Goal: Information Seeking & Learning: Find specific fact

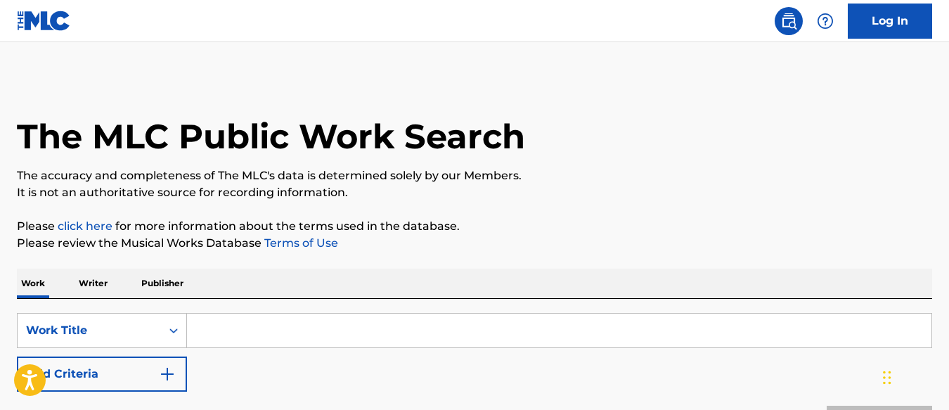
click at [181, 271] on p "Publisher" at bounding box center [162, 284] width 51 height 30
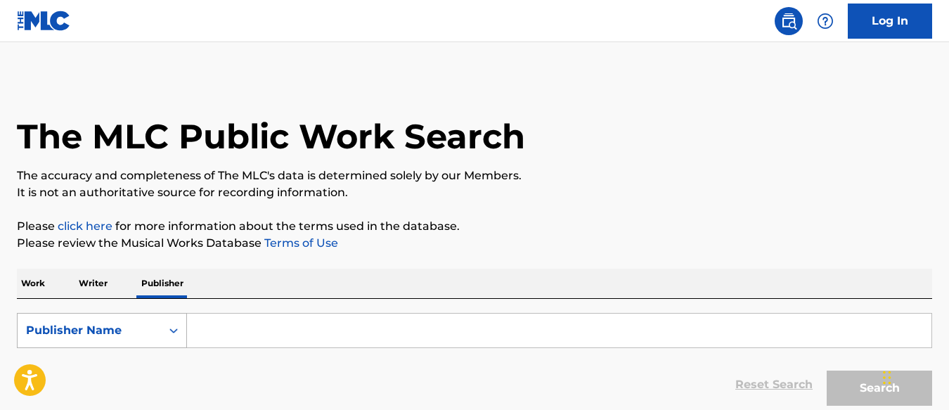
click at [143, 330] on div "Publisher Name" at bounding box center [89, 330] width 127 height 17
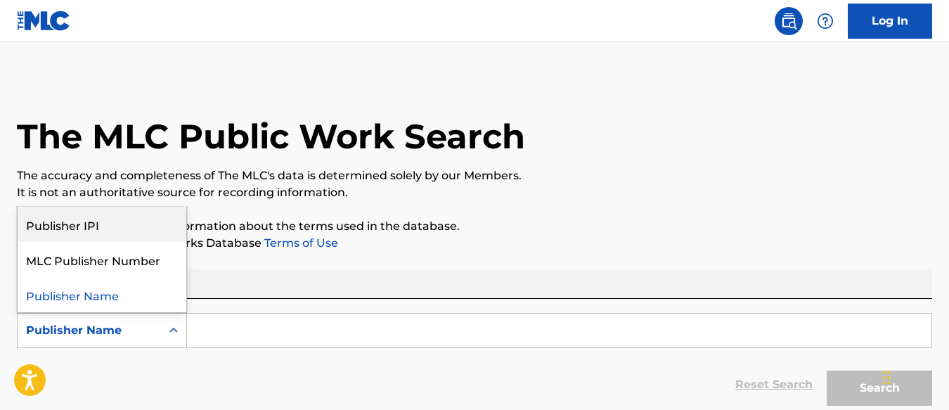
click at [125, 233] on div "Publisher IPI" at bounding box center [102, 224] width 169 height 35
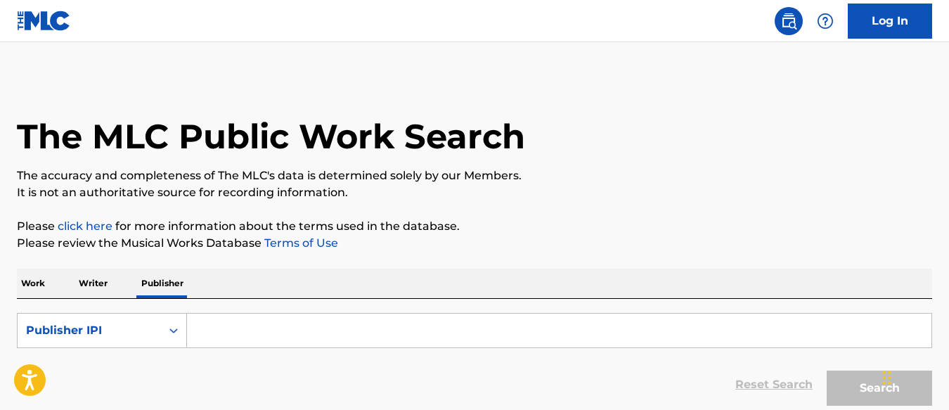
click at [212, 319] on input "Search Form" at bounding box center [559, 331] width 745 height 34
paste input "01031928579"
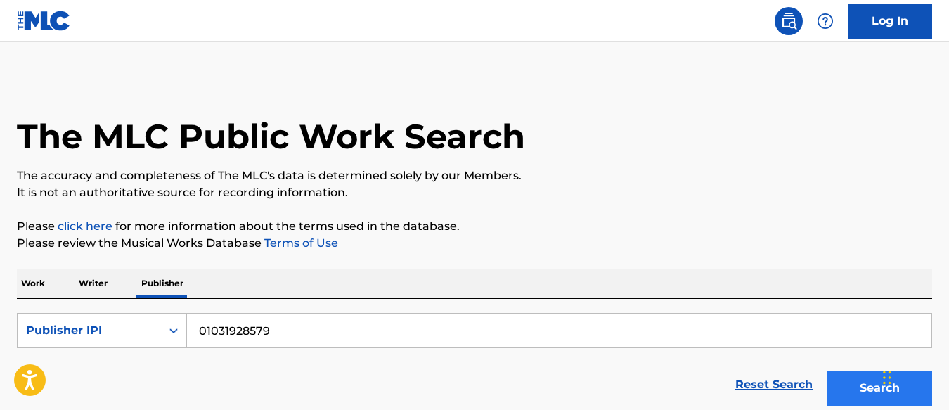
click at [847, 386] on button "Search" at bounding box center [879, 387] width 105 height 35
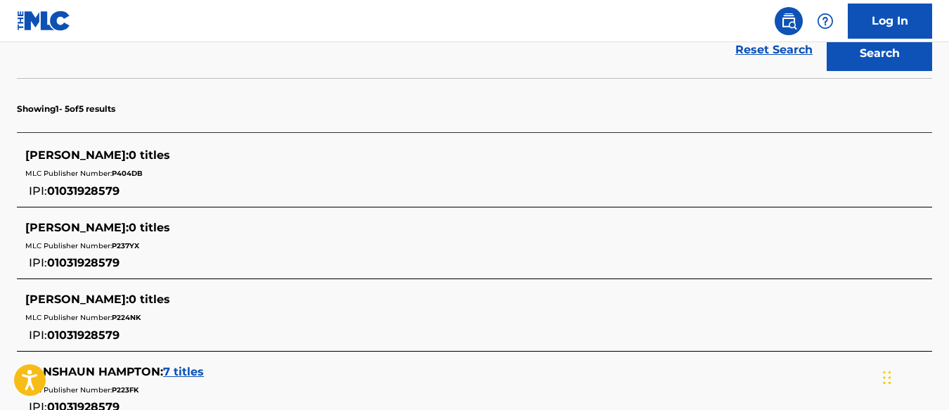
scroll to position [226, 0]
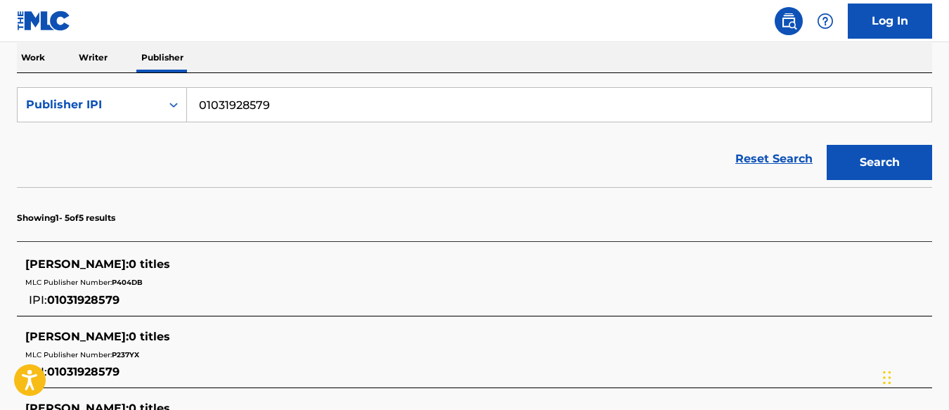
click at [196, 105] on input "01031928579" at bounding box center [559, 105] width 745 height 34
click at [879, 162] on button "Search" at bounding box center [879, 162] width 105 height 35
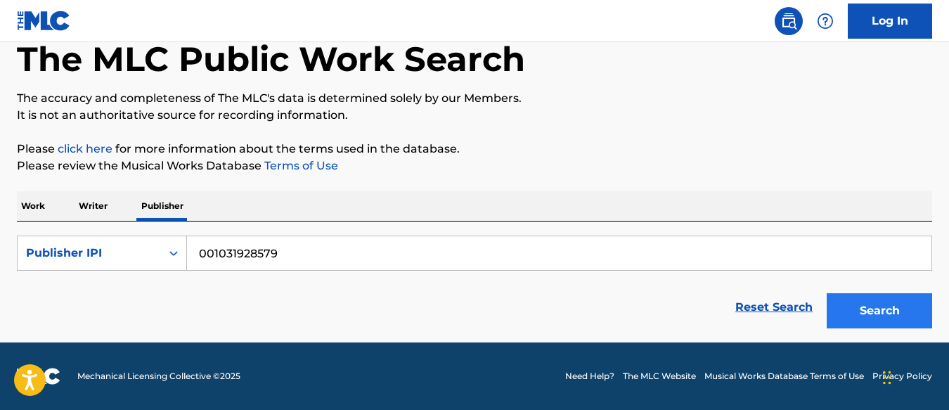
click at [863, 324] on button "Search" at bounding box center [879, 310] width 105 height 35
click at [202, 258] on input "001031928579" at bounding box center [559, 253] width 745 height 34
click at [877, 332] on div "Search" at bounding box center [876, 307] width 112 height 56
click at [874, 312] on button "Search" at bounding box center [879, 310] width 105 height 35
click at [195, 248] on input "1031928579" at bounding box center [559, 253] width 745 height 34
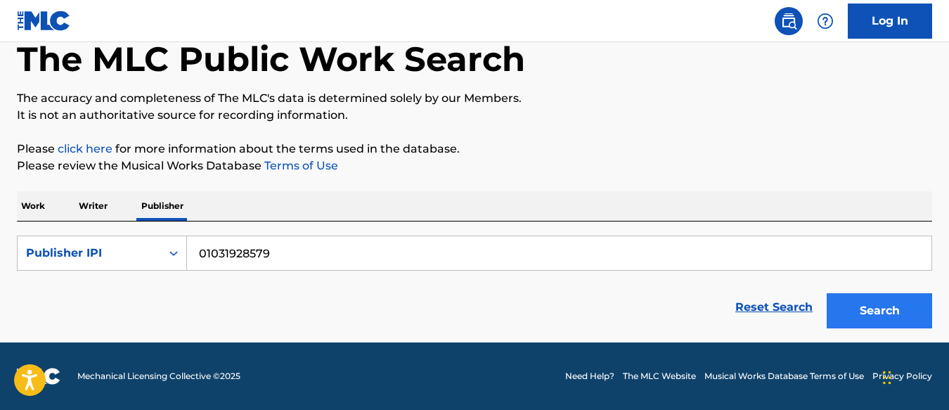
type input "01031928579"
click at [867, 316] on button "Search" at bounding box center [879, 310] width 105 height 35
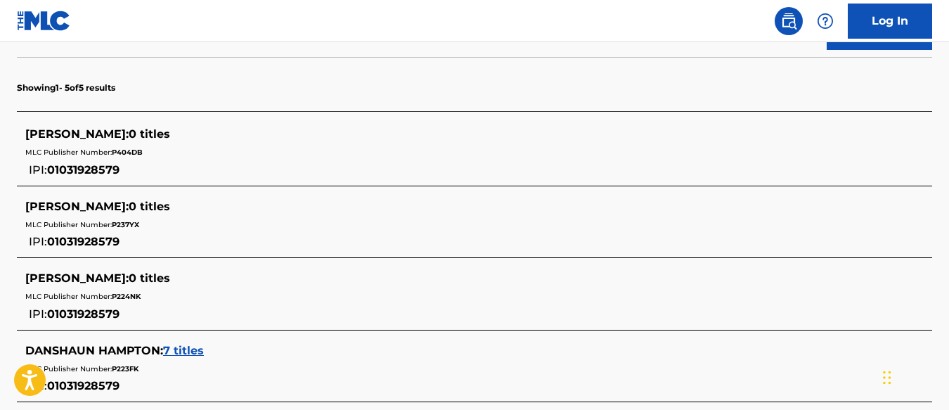
scroll to position [503, 0]
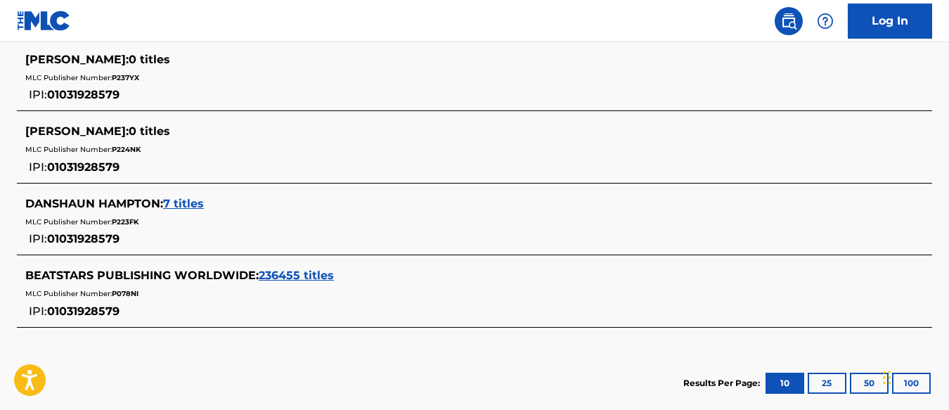
click at [273, 273] on span "236455 titles" at bounding box center [296, 275] width 75 height 13
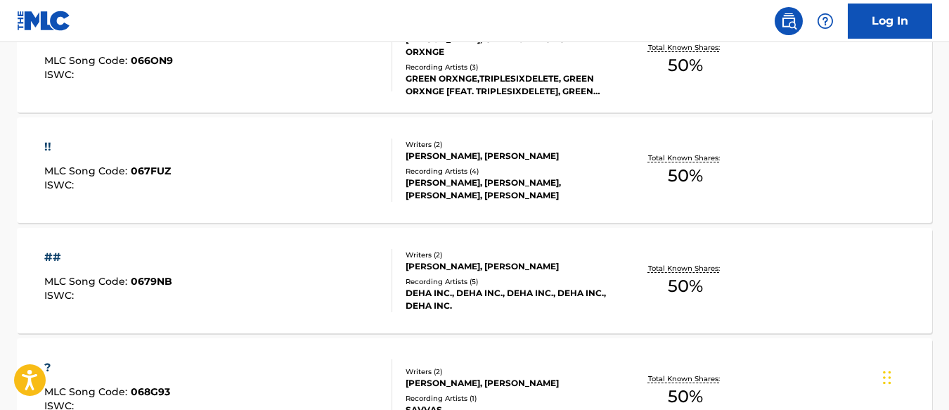
click at [381, 153] on div at bounding box center [385, 169] width 11 height 63
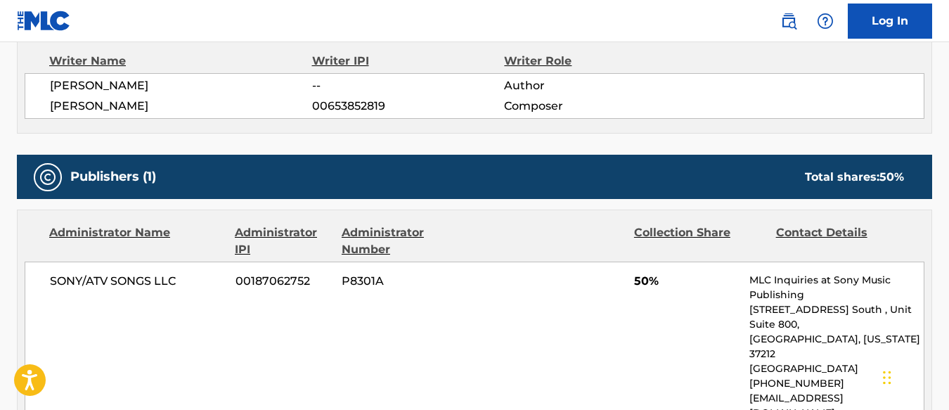
scroll to position [511, 0]
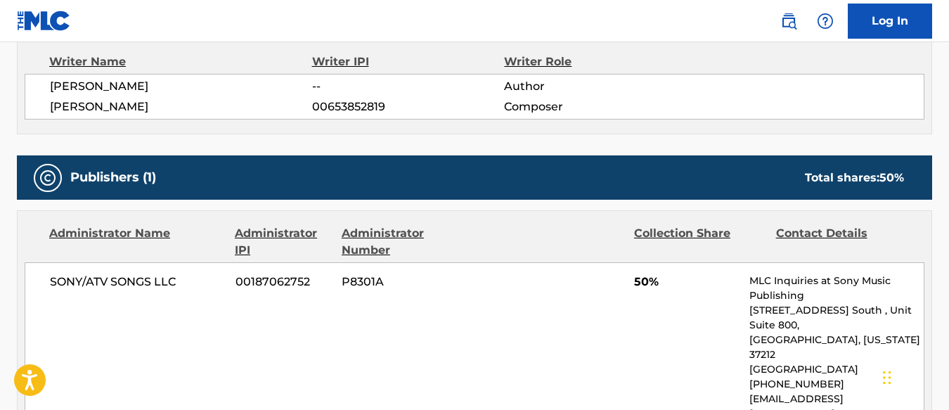
drag, startPoint x: 342, startPoint y: 86, endPoint x: 399, endPoint y: 94, distance: 57.5
click at [399, 94] on span "--" at bounding box center [408, 86] width 192 height 17
click at [360, 79] on span "--" at bounding box center [408, 86] width 192 height 17
click at [314, 79] on span "--" at bounding box center [408, 86] width 192 height 17
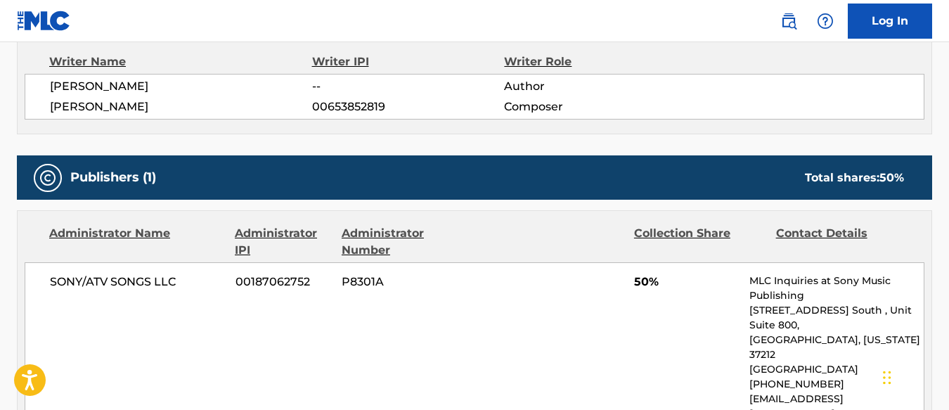
click at [264, 122] on div "Writer Name Writer IPI Writer Role [PERSON_NAME] -- Author [PERSON_NAME] 006538…" at bounding box center [474, 87] width 915 height 96
drag, startPoint x: 50, startPoint y: 77, endPoint x: 540, endPoint y: 95, distance: 490.4
click at [540, 95] on div "[PERSON_NAME] -- Author [PERSON_NAME] 00653852819 Composer" at bounding box center [475, 97] width 900 height 46
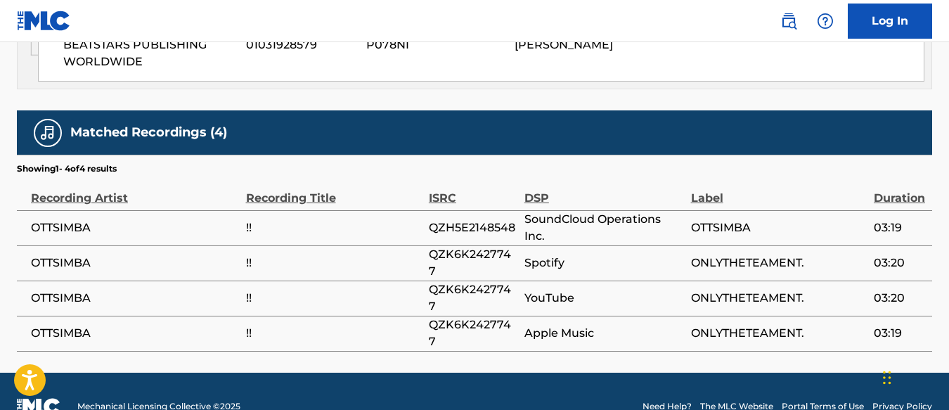
scroll to position [944, 0]
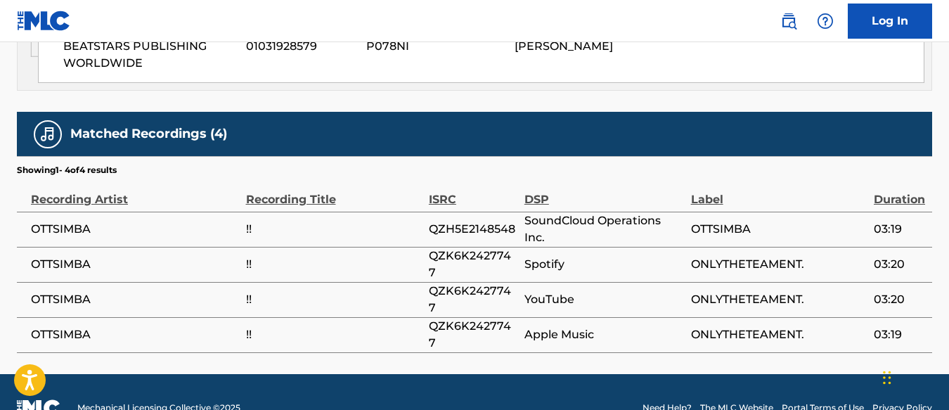
click at [64, 256] on span "OTTSIMBA" at bounding box center [135, 264] width 208 height 17
copy span "OTTSIMBA"
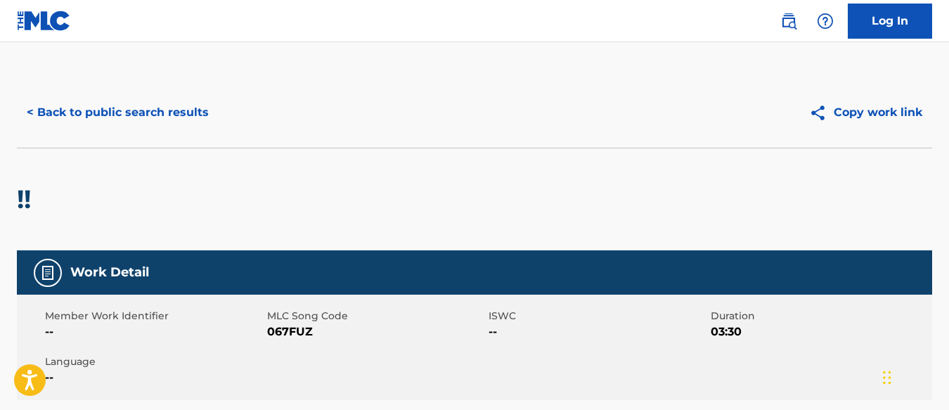
scroll to position [0, 0]
click at [165, 106] on button "< Back to public search results" at bounding box center [118, 112] width 202 height 35
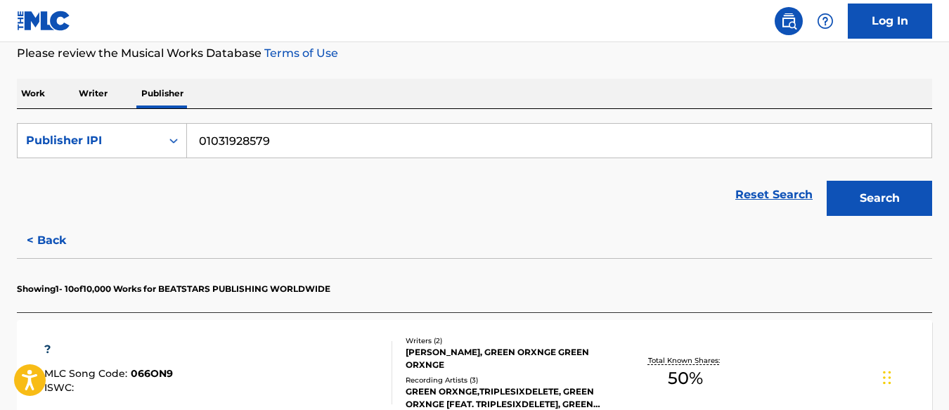
scroll to position [204, 0]
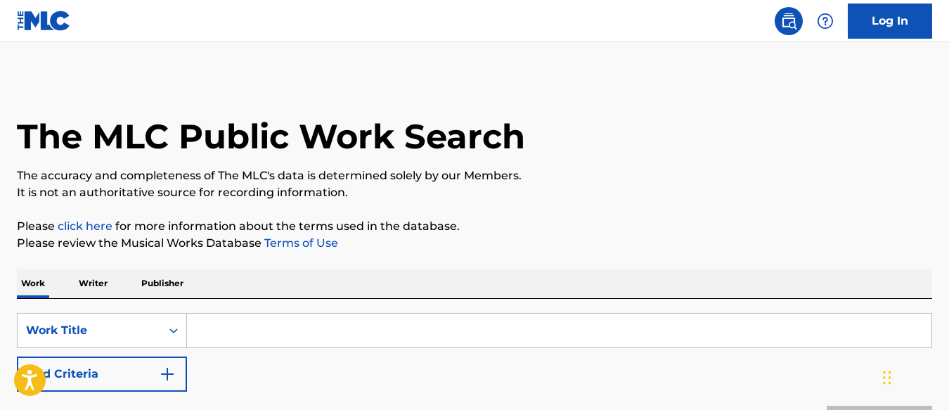
click at [162, 295] on p "Publisher" at bounding box center [162, 284] width 51 height 30
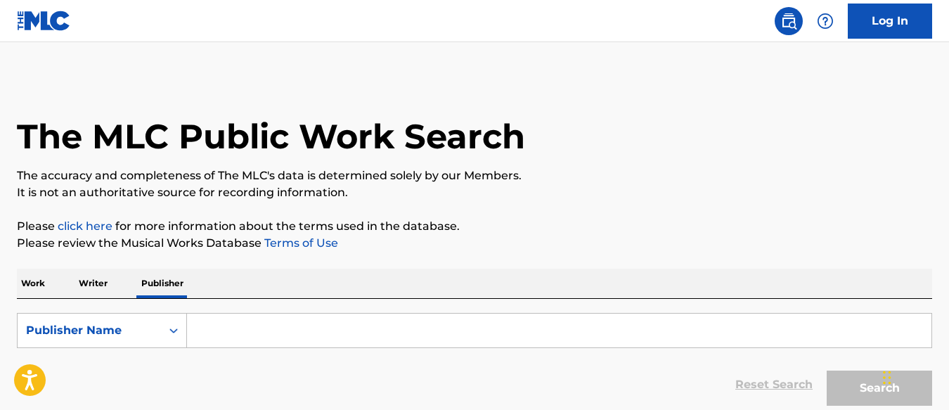
click at [224, 328] on input "Search Form" at bounding box center [559, 331] width 745 height 34
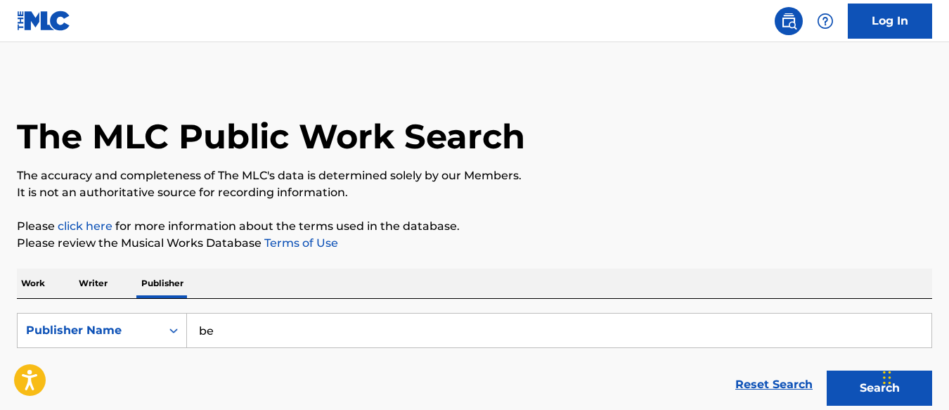
type input "b"
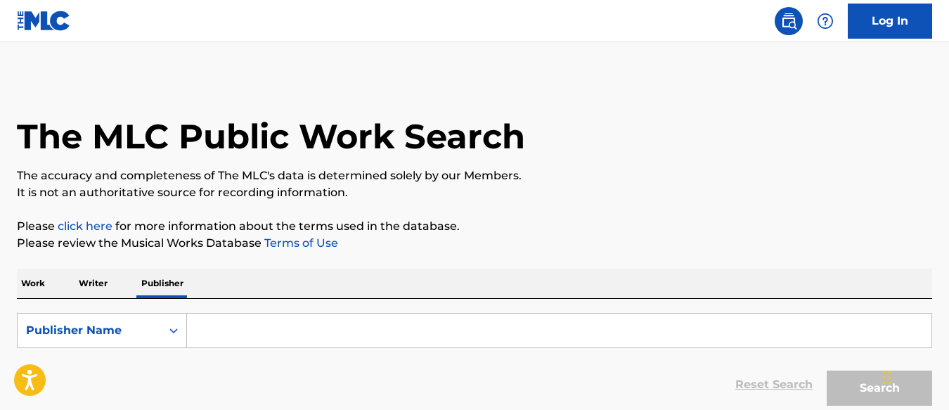
paste input "I know derailed... need to get back on track"
type input "I know derailed... need to get back on track"
paste input "01031928579"
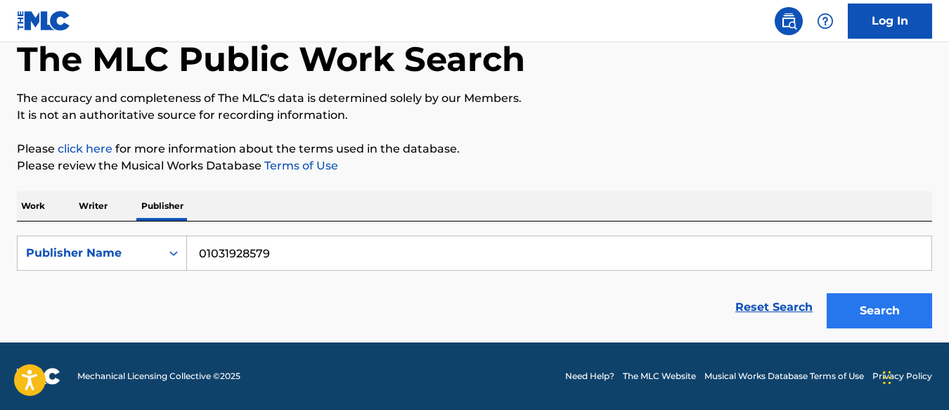
scroll to position [77, 0]
type input "01031928579"
click at [854, 307] on button "Search" at bounding box center [879, 310] width 105 height 35
click at [144, 251] on div "Publisher Name" at bounding box center [89, 253] width 127 height 17
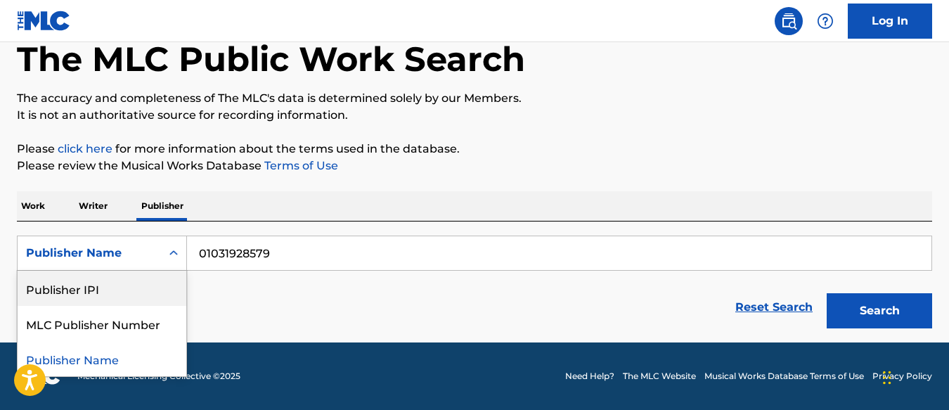
click at [108, 283] on div "Publisher IPI" at bounding box center [102, 288] width 169 height 35
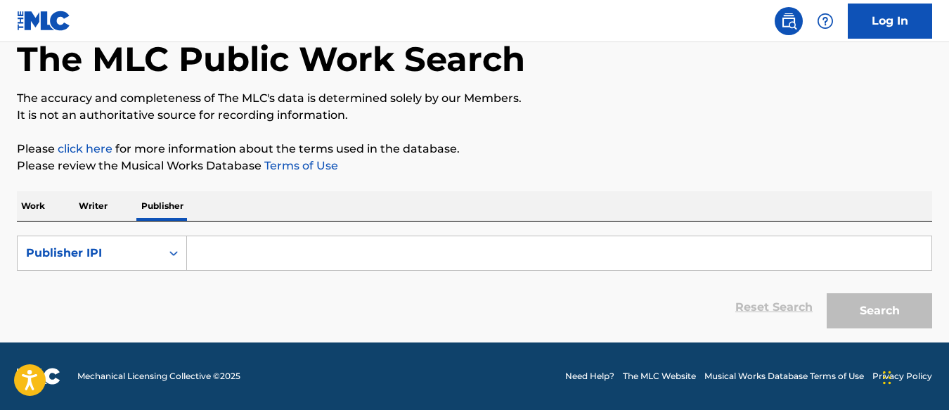
click at [585, 264] on input "Search Form" at bounding box center [559, 253] width 745 height 34
paste input "01031928579"
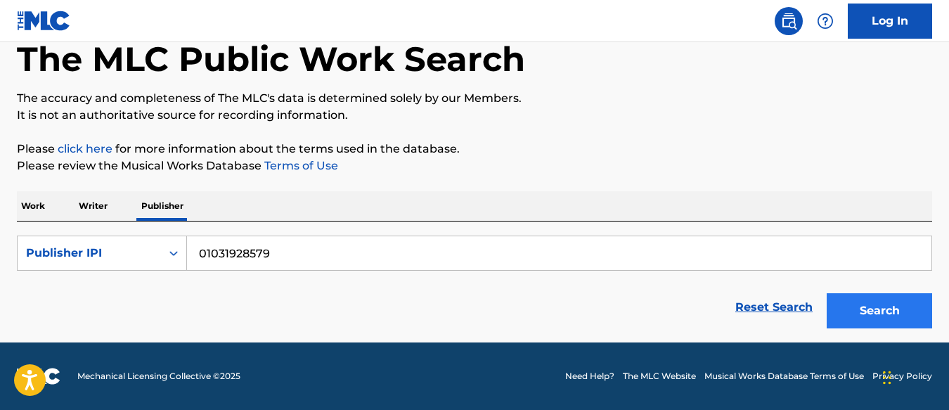
type input "01031928579"
click at [872, 309] on button "Search" at bounding box center [879, 310] width 105 height 35
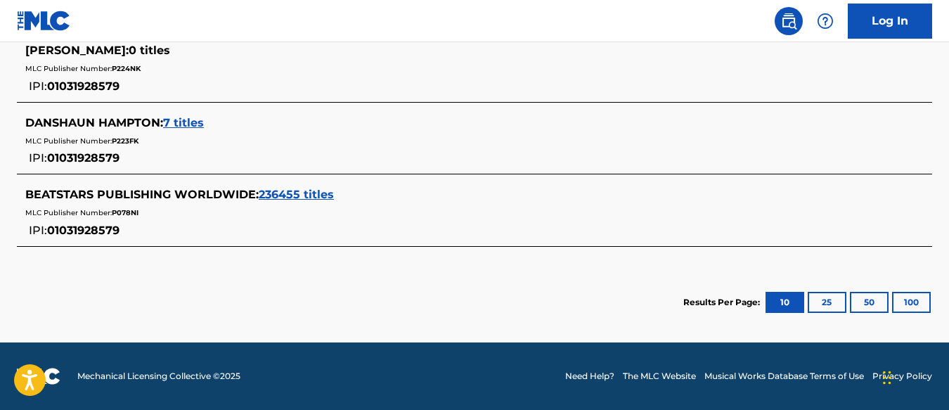
scroll to position [584, 0]
click at [311, 193] on span "236455 titles" at bounding box center [296, 194] width 75 height 13
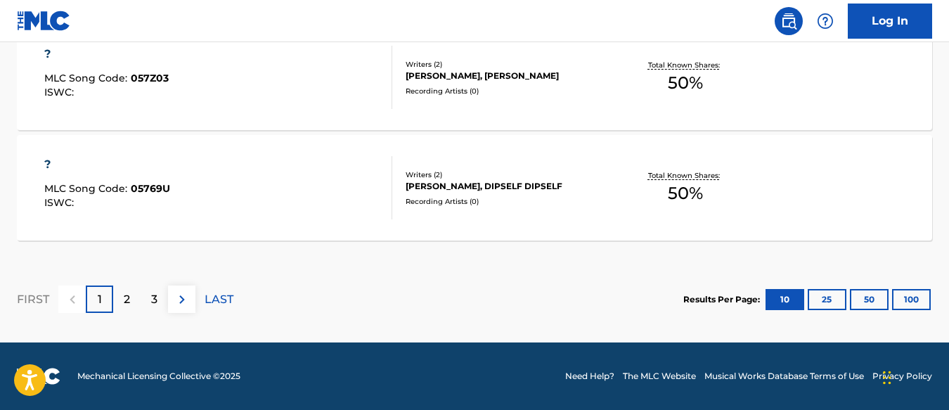
scroll to position [1368, 0]
click at [135, 299] on div "2" at bounding box center [126, 298] width 27 height 27
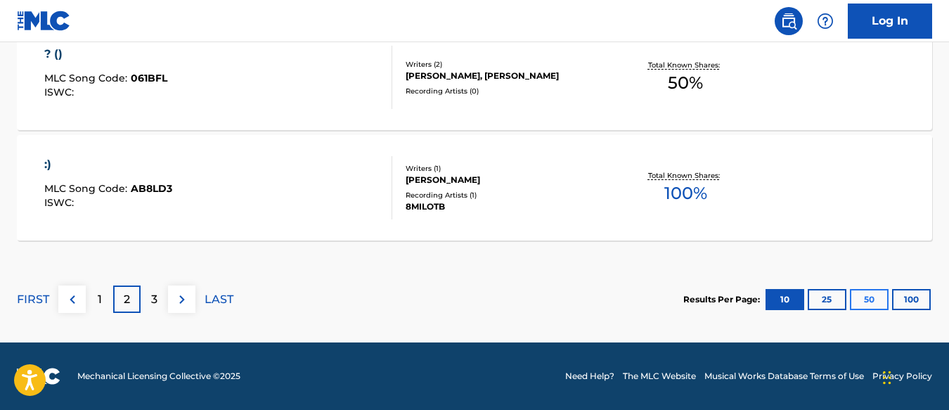
click at [881, 297] on button "50" at bounding box center [869, 299] width 39 height 21
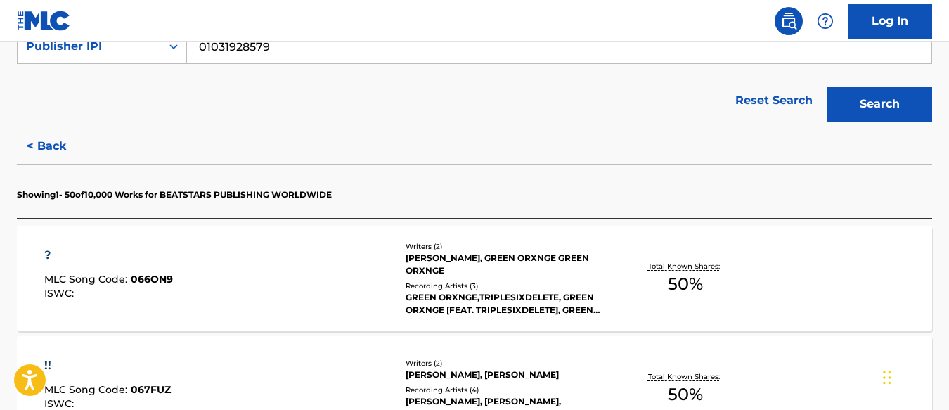
scroll to position [359, 0]
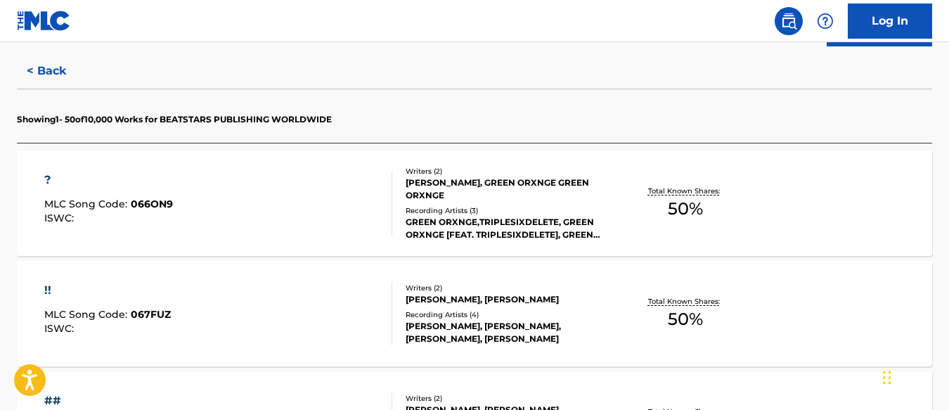
click at [506, 206] on div "Recording Artists ( 3 )" at bounding box center [508, 210] width 204 height 11
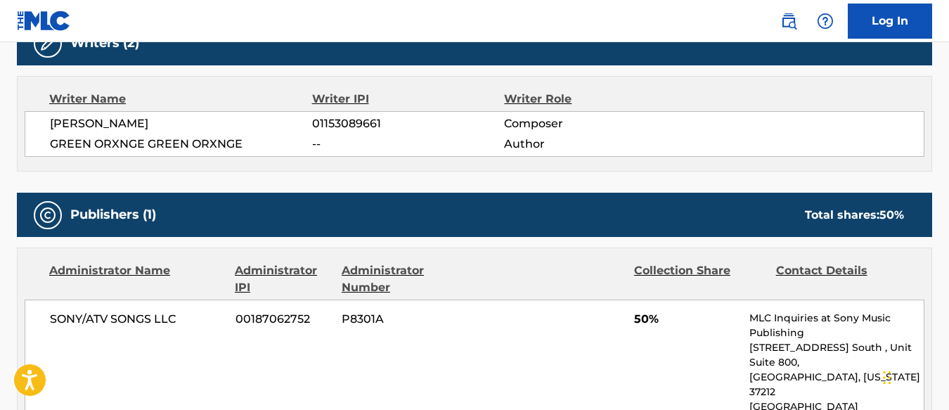
scroll to position [480, 0]
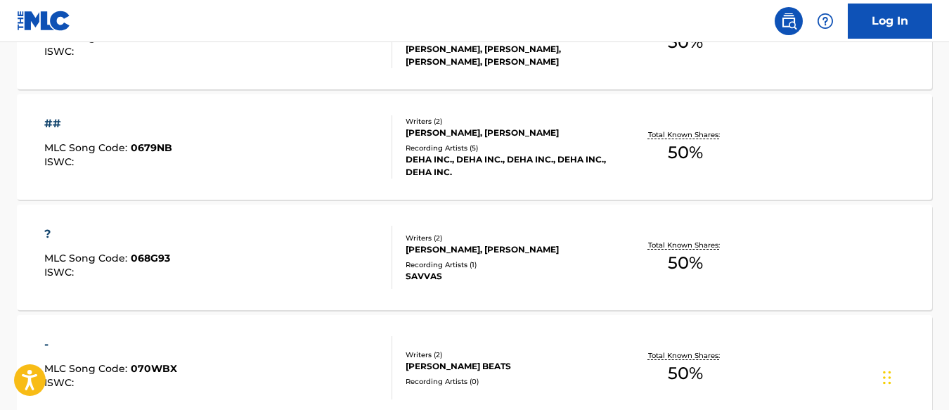
scroll to position [832, 0]
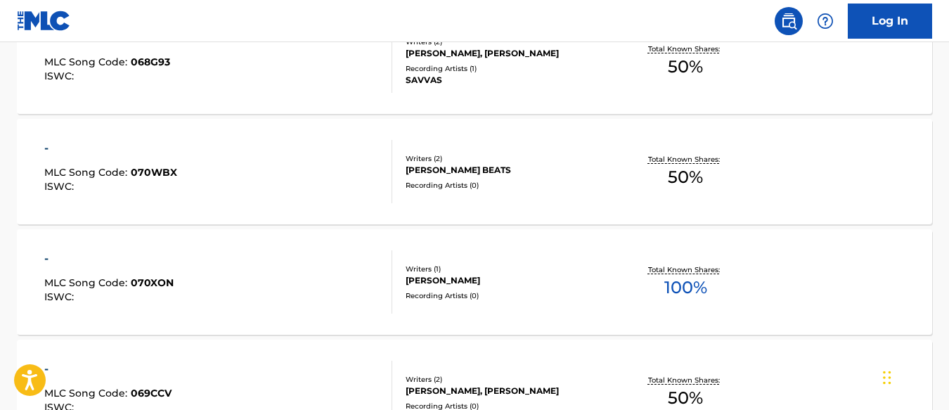
click at [450, 264] on div "Writers ( 1 )" at bounding box center [508, 269] width 204 height 11
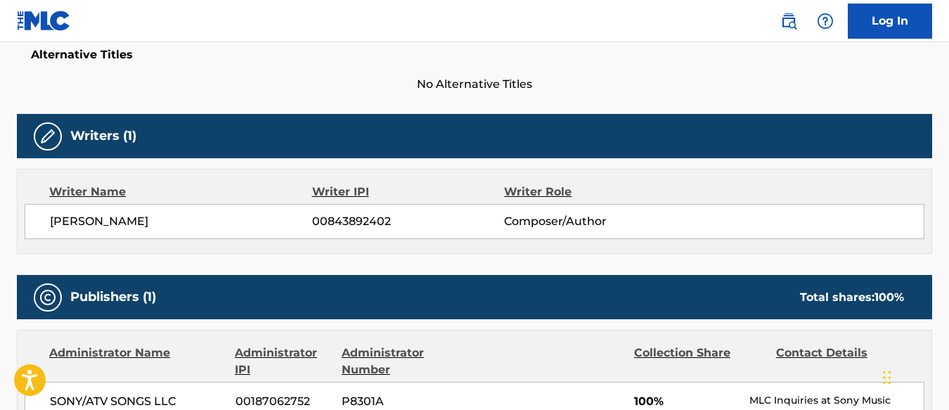
scroll to position [392, 0]
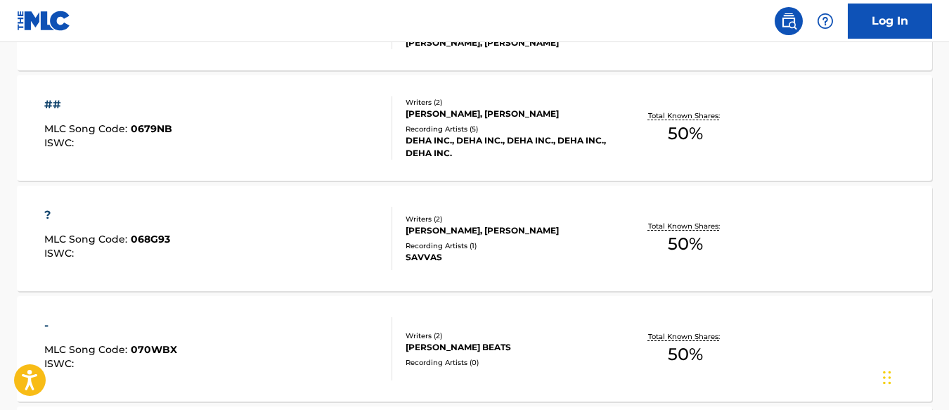
scroll to position [761, 0]
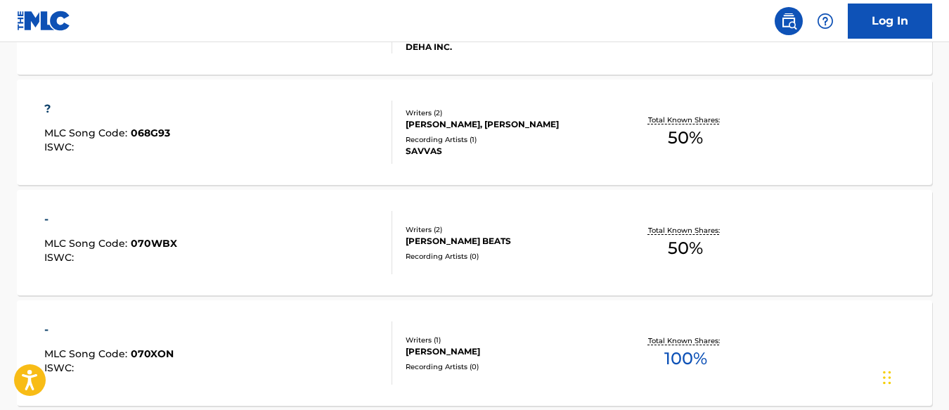
click at [473, 264] on div "- MLC Song Code : 070WBX ISWC : Writers ( 2 ) SHAHAR POLLAK, AKHILA BEATS Recor…" at bounding box center [474, 242] width 915 height 105
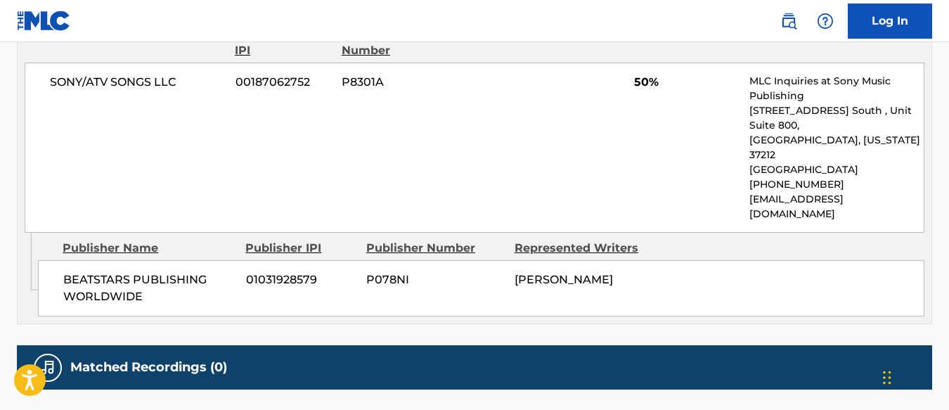
scroll to position [408, 0]
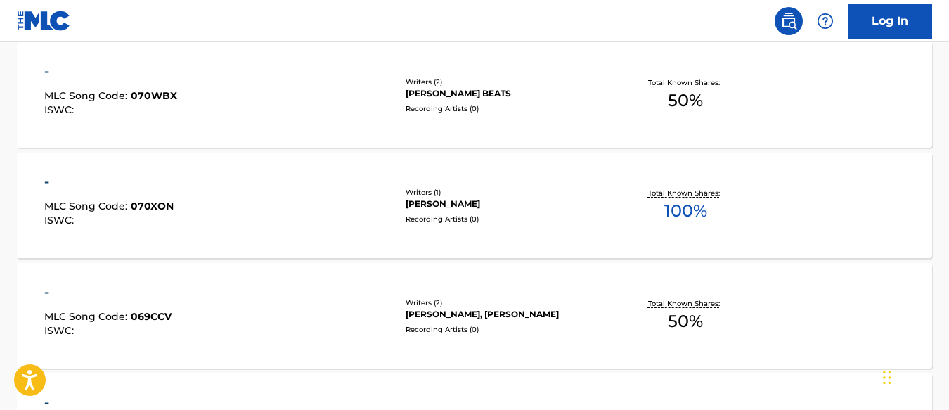
scroll to position [1333, 0]
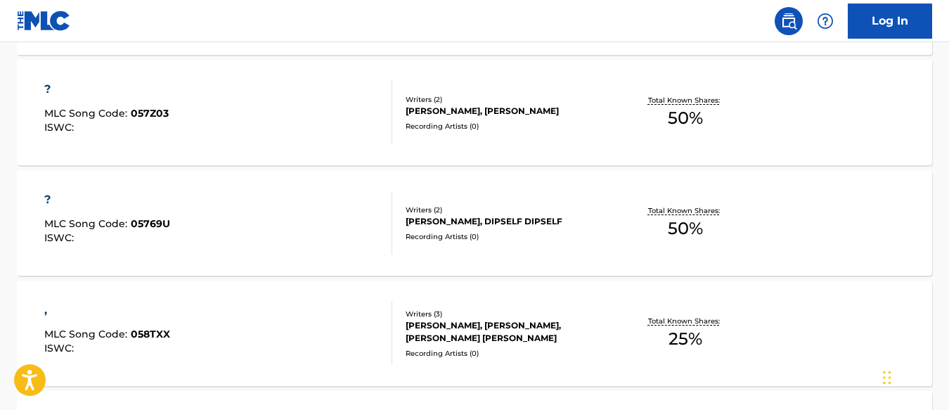
click at [530, 330] on div "STJEPAN TRIBUSON, DENIS MEVLJA, VOINOV FJODOR MIHAJLOVIC" at bounding box center [508, 331] width 204 height 25
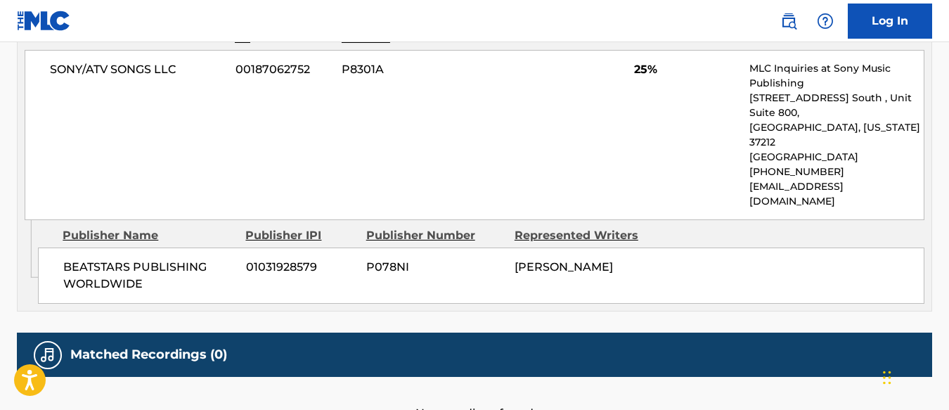
scroll to position [745, 0]
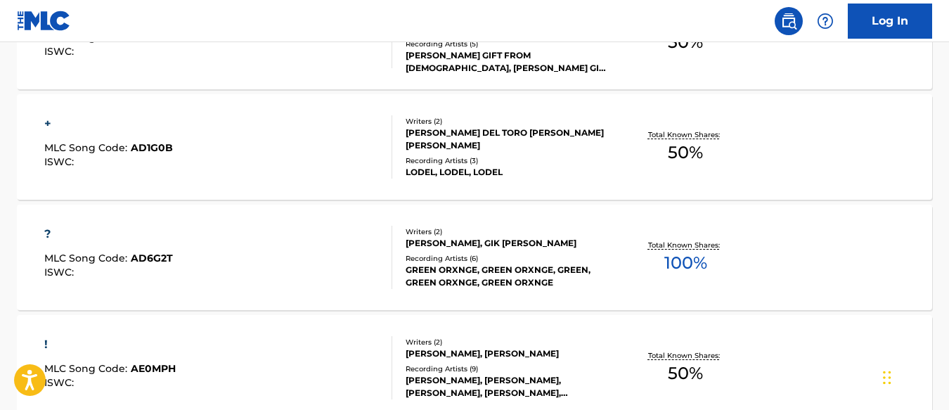
scroll to position [2953, 0]
click at [483, 255] on div "Recording Artists ( 6 )" at bounding box center [508, 259] width 204 height 11
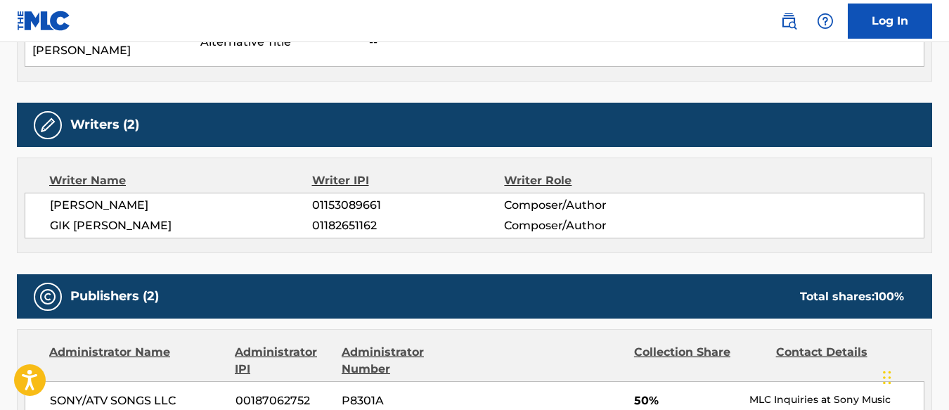
scroll to position [474, 0]
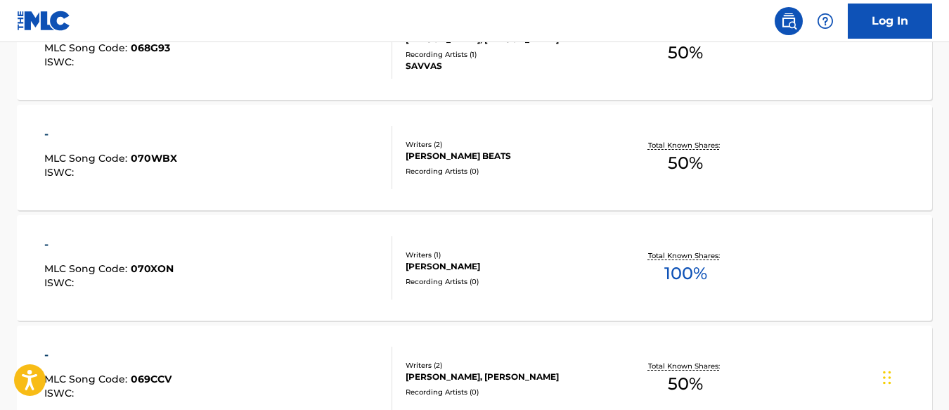
scroll to position [847, 0]
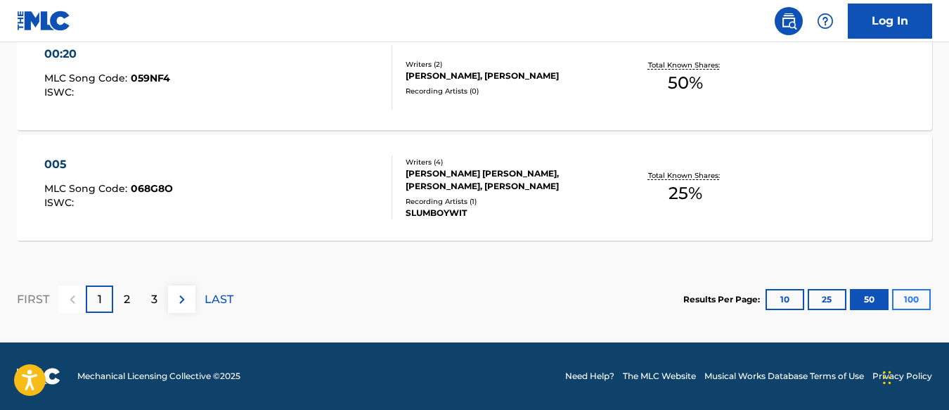
click at [926, 292] on button "100" at bounding box center [911, 299] width 39 height 21
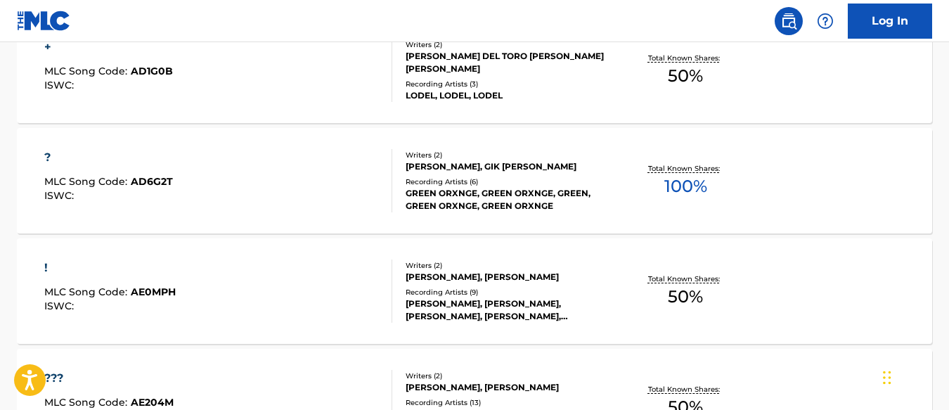
scroll to position [3055, 0]
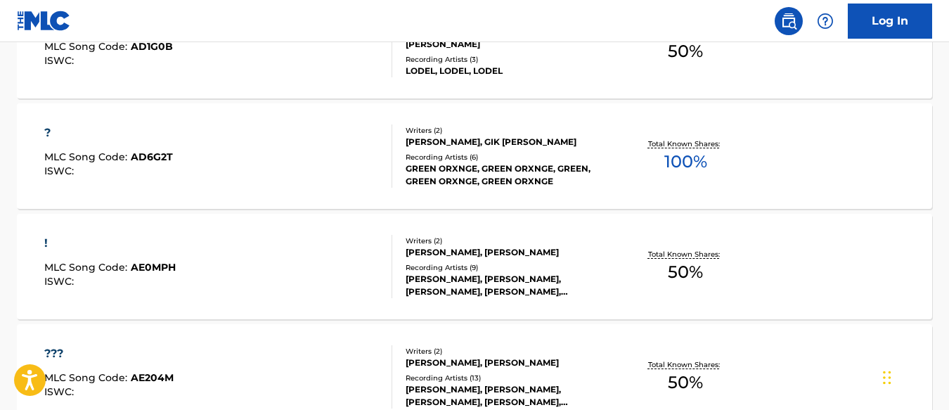
click at [504, 278] on div "EMANUEL LYNCH, EMANUEL LYNCH, EMANUEL LYNCH, EMANUEL LYNCH, EMANUEL LYNCH" at bounding box center [508, 285] width 204 height 25
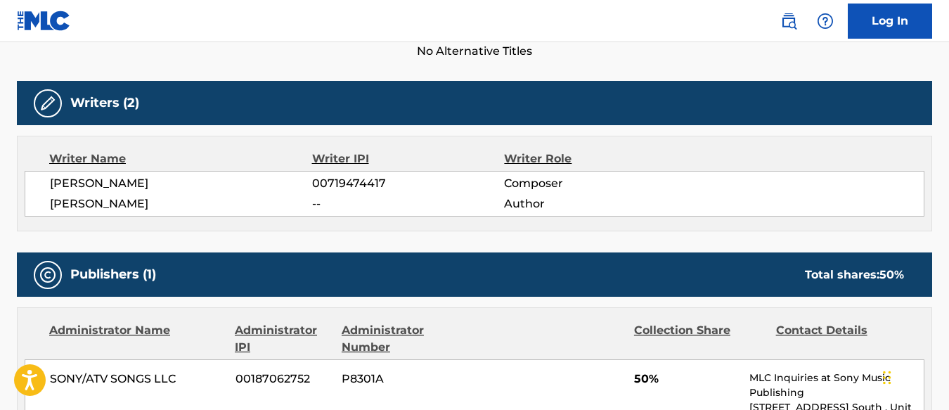
scroll to position [413, 0]
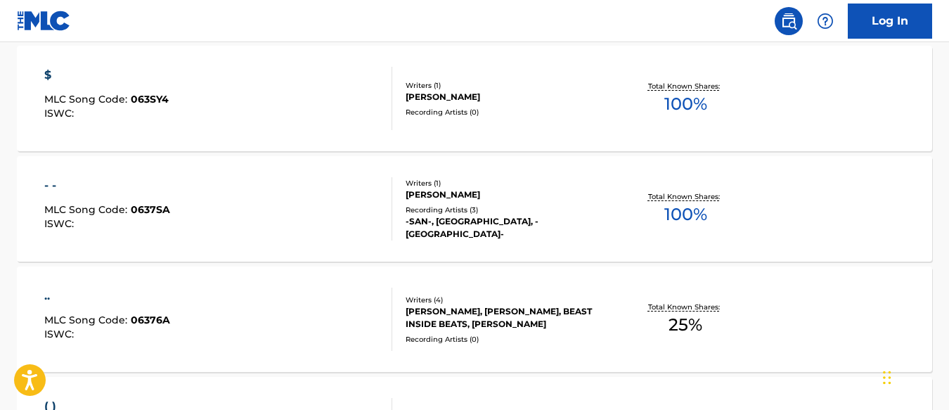
scroll to position [4255, 0]
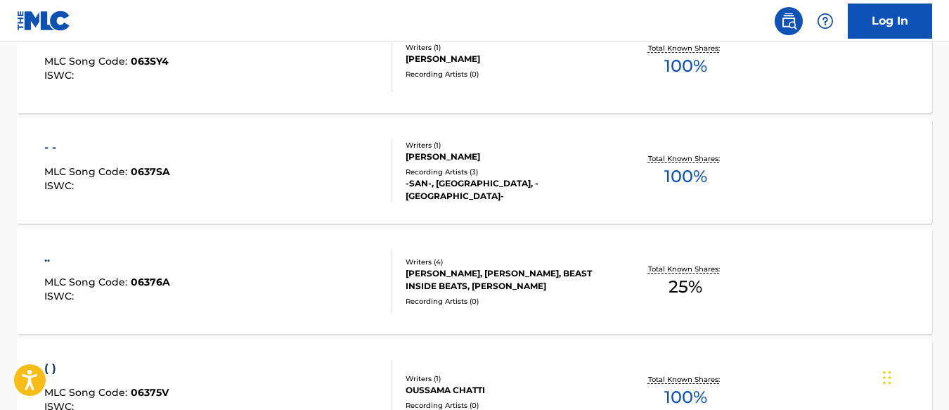
click at [477, 244] on div ".. MLC Song Code : 06376A ISWC : Writers ( 4 ) OLEKSANDR KOSTIUCHENKO, JESSE EV…" at bounding box center [474, 280] width 915 height 105
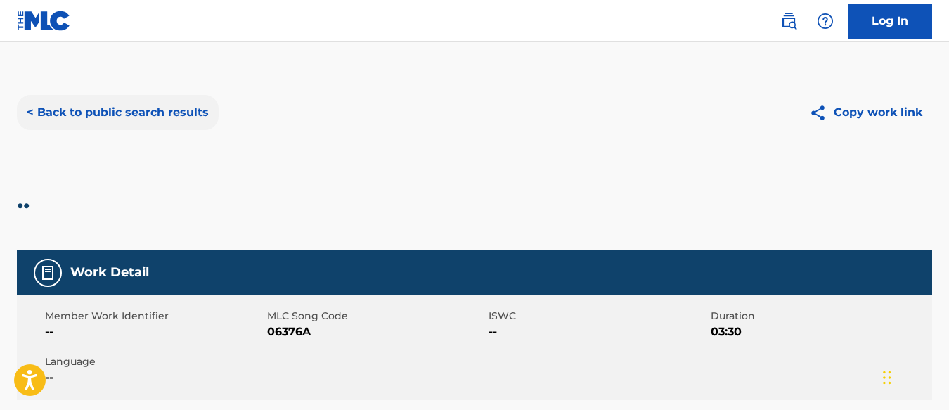
click at [156, 105] on button "< Back to public search results" at bounding box center [118, 112] width 202 height 35
